Goal: Check status: Check status

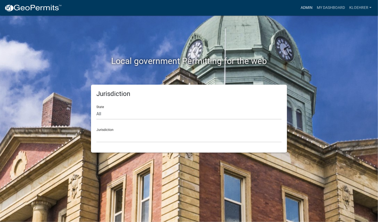
click at [311, 5] on link "Admin" at bounding box center [306, 8] width 16 height 10
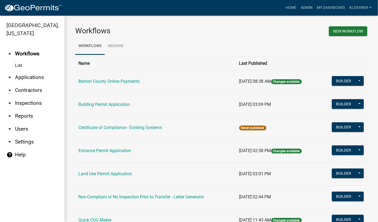
click at [43, 76] on link "arrow_drop_down Applications" at bounding box center [32, 77] width 64 height 13
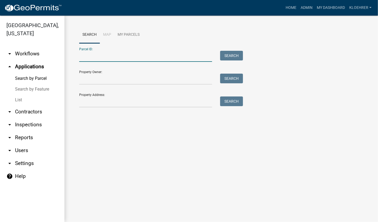
click at [114, 58] on input "Parcel ID:" at bounding box center [145, 56] width 133 height 11
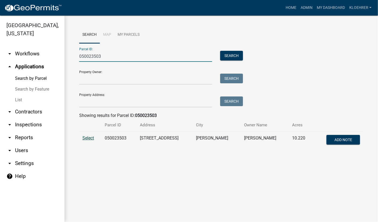
type input "050023503"
click at [91, 138] on span "Select" at bounding box center [88, 137] width 12 height 5
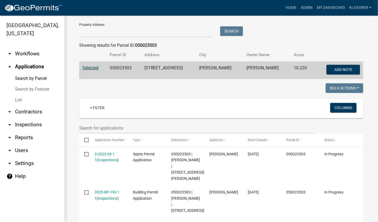
scroll to position [130, 0]
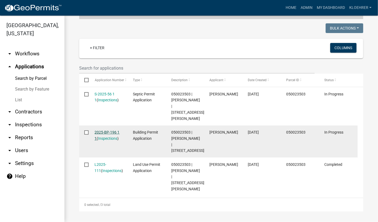
click at [117, 131] on link "2025-BP-196 1 1" at bounding box center [107, 135] width 25 height 10
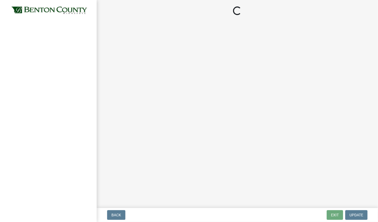
select select "17bfa135-5610-45df-8ce7-87530b7d86d4"
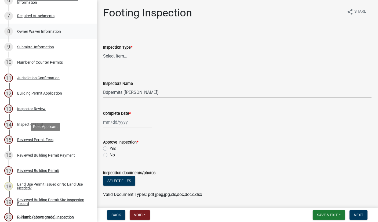
scroll to position [216, 0]
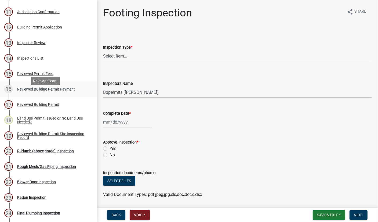
click at [64, 91] on div "Reviewed Building Permit Payment" at bounding box center [46, 89] width 58 height 4
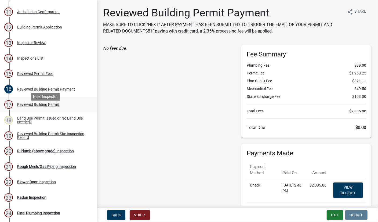
click at [49, 108] on div "17 Reviewed Building Permit" at bounding box center [46, 104] width 84 height 9
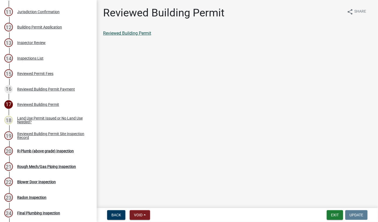
click at [126, 33] on link "Reviewed Building Permit" at bounding box center [127, 33] width 48 height 5
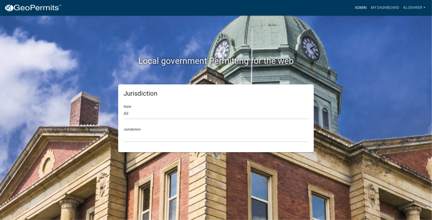
click at [362, 5] on link "Admin" at bounding box center [361, 8] width 16 height 10
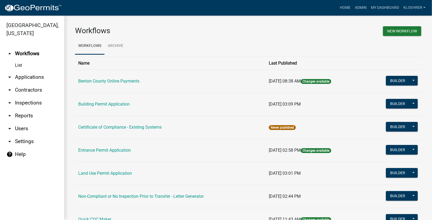
drag, startPoint x: 38, startPoint y: 78, endPoint x: 50, endPoint y: 72, distance: 13.2
click at [38, 78] on link "arrow_drop_down Applications" at bounding box center [32, 77] width 64 height 13
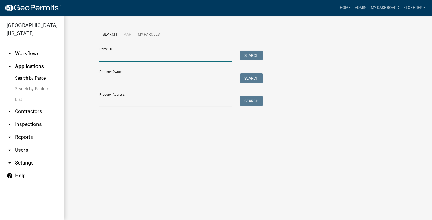
drag, startPoint x: 109, startPoint y: 56, endPoint x: 114, endPoint y: 53, distance: 5.6
click at [109, 56] on input "Parcel ID:" at bounding box center [166, 56] width 133 height 11
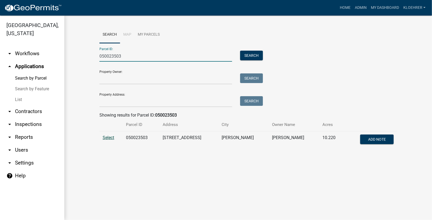
type input "050023503"
click at [112, 139] on span "Select" at bounding box center [109, 137] width 12 height 5
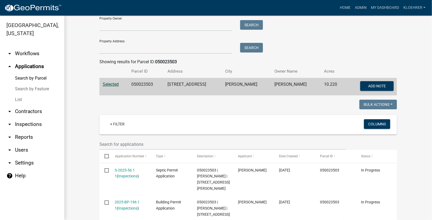
scroll to position [131, 0]
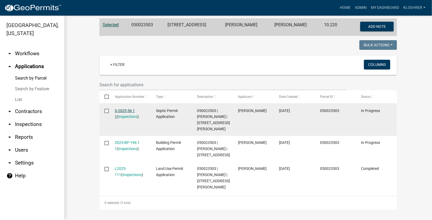
click at [124, 109] on link "S-2025-56 1 1" at bounding box center [125, 114] width 20 height 10
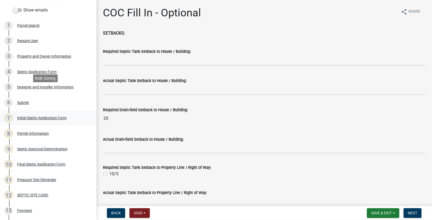
scroll to position [72, 0]
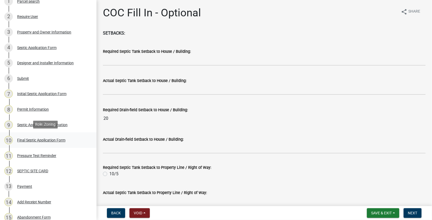
click at [46, 139] on div "Final Septic Application Form" at bounding box center [41, 140] width 48 height 4
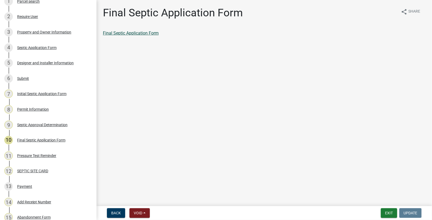
click at [121, 33] on link "Final Septic Application Form" at bounding box center [131, 33] width 56 height 5
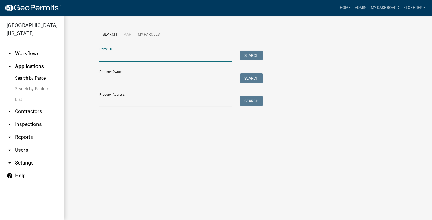
click at [131, 56] on input "Parcel ID:" at bounding box center [166, 56] width 133 height 11
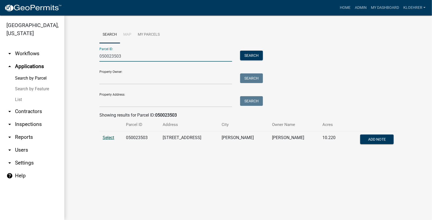
type input "050023503"
click at [110, 139] on span "Select" at bounding box center [109, 137] width 12 height 5
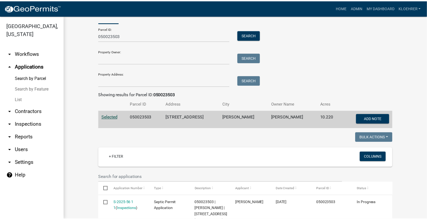
scroll to position [129, 0]
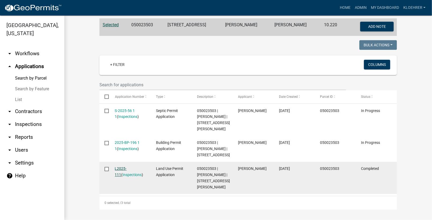
click at [127, 167] on link "L2025-111" at bounding box center [121, 172] width 12 height 10
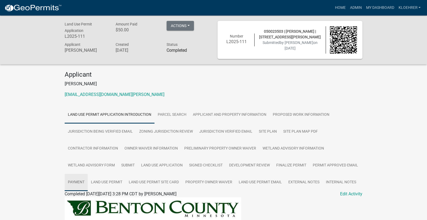
click at [82, 179] on link "Payment" at bounding box center [76, 182] width 23 height 17
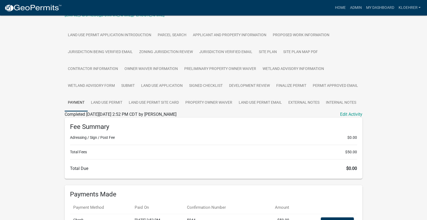
scroll to position [108, 0]
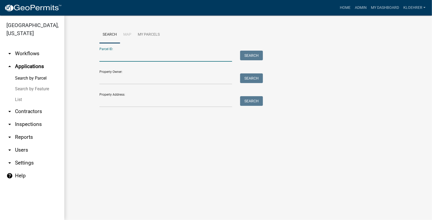
click at [141, 57] on input "Parcel ID:" at bounding box center [166, 56] width 133 height 11
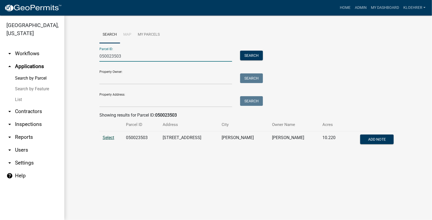
type input "050023503"
click at [109, 137] on span "Select" at bounding box center [109, 137] width 12 height 5
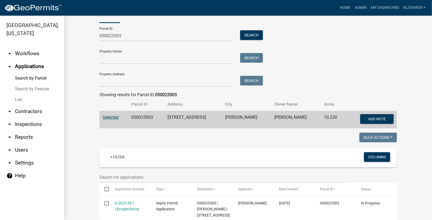
scroll to position [131, 0]
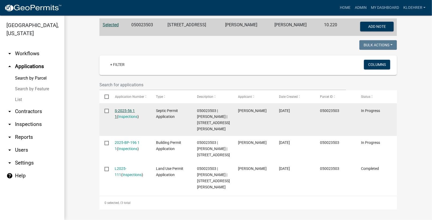
click at [127, 109] on link "S-2025-56 1 1" at bounding box center [125, 114] width 20 height 10
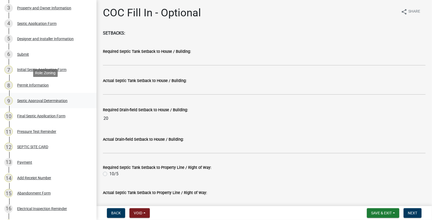
scroll to position [108, 0]
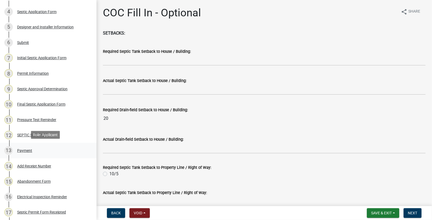
click at [27, 151] on div "Payment" at bounding box center [24, 151] width 15 height 4
